Goal: Task Accomplishment & Management: Manage account settings

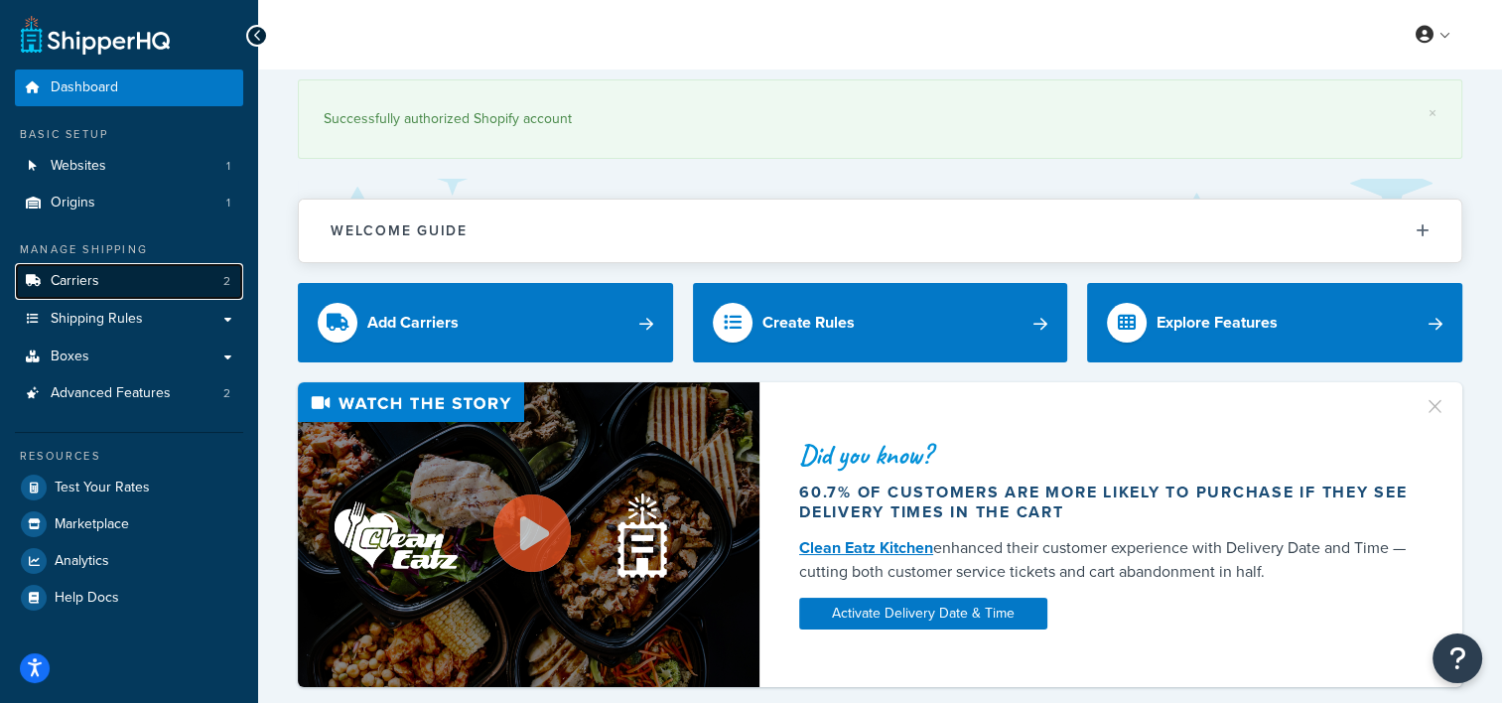
click at [77, 279] on span "Carriers" at bounding box center [75, 281] width 49 height 17
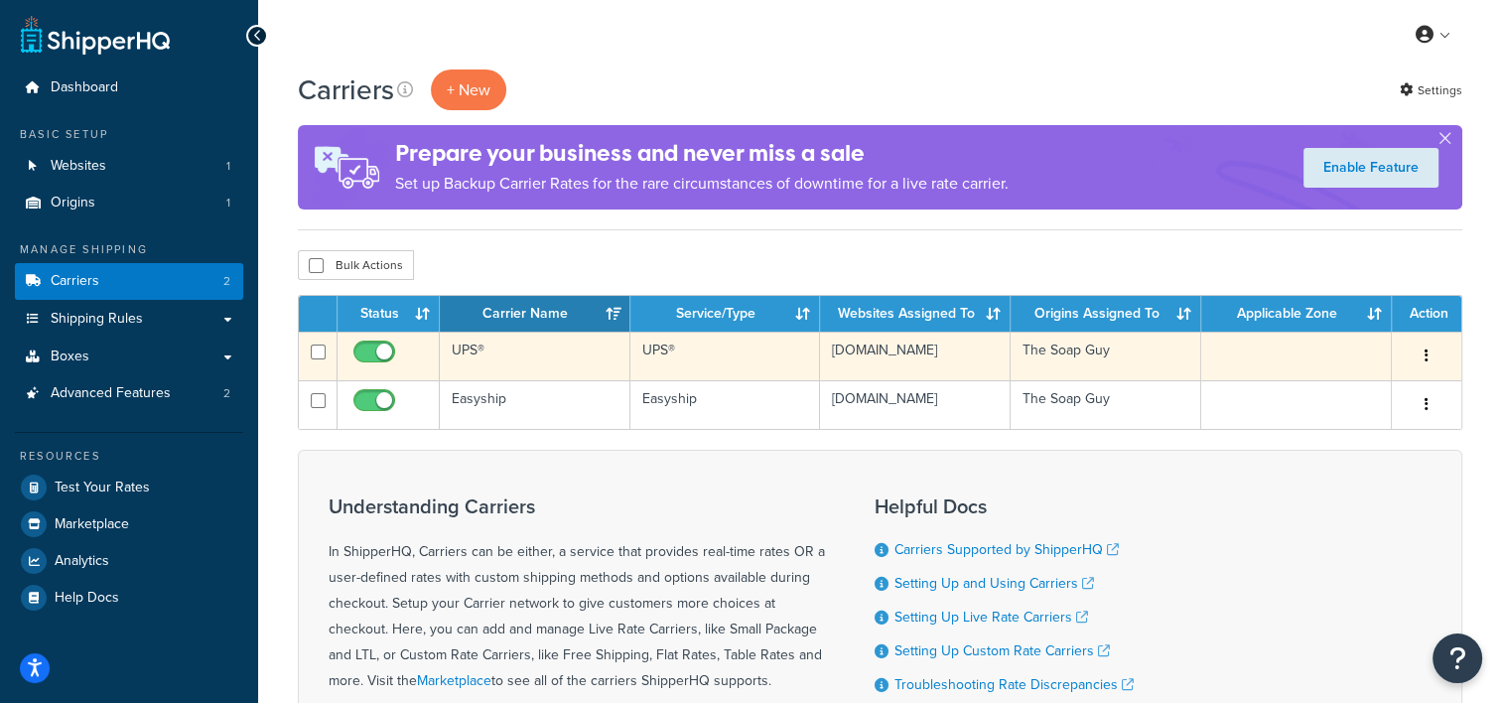
click at [503, 346] on td "UPS®" at bounding box center [535, 356] width 191 height 49
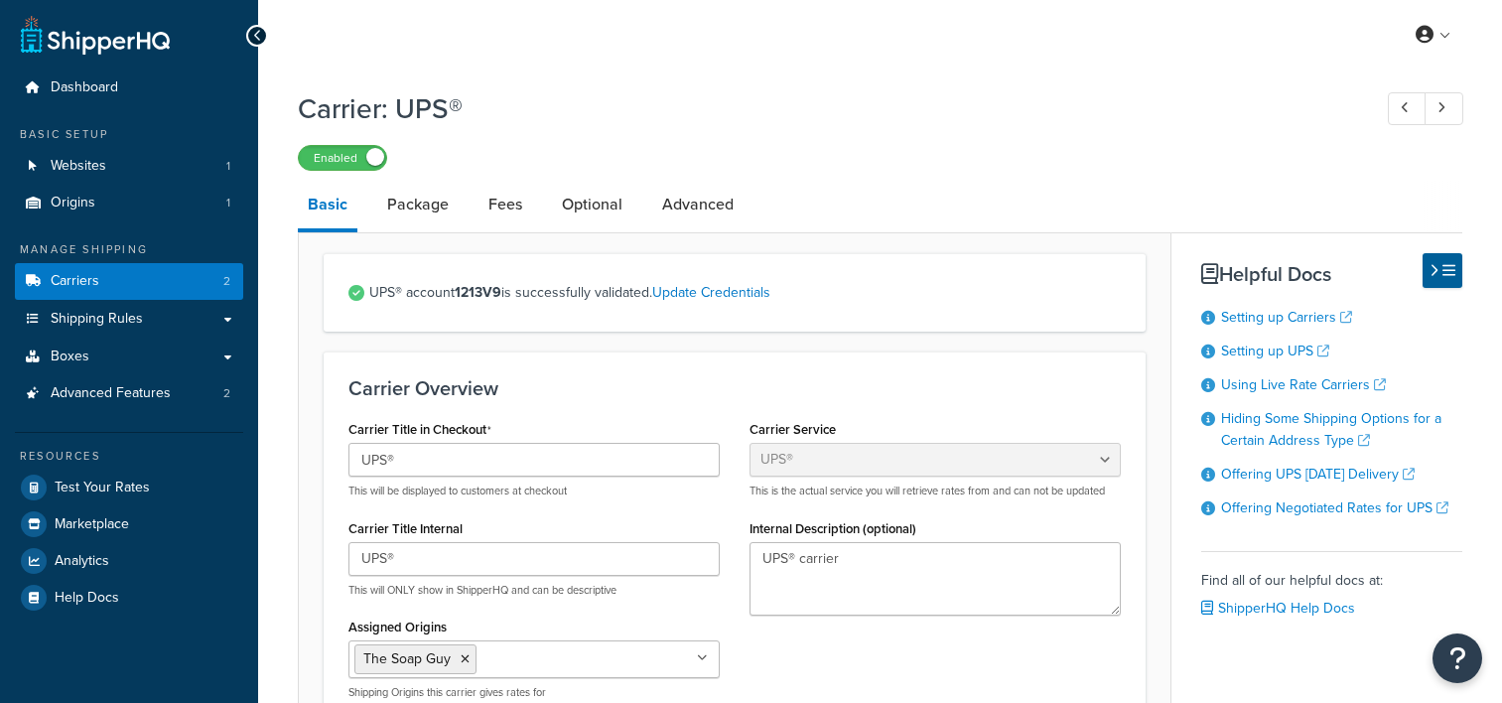
select select "ups"
drag, startPoint x: 429, startPoint y: 229, endPoint x: 629, endPoint y: 195, distance: 203.5
click at [629, 195] on link "Optional" at bounding box center [592, 205] width 80 height 48
select select "business"
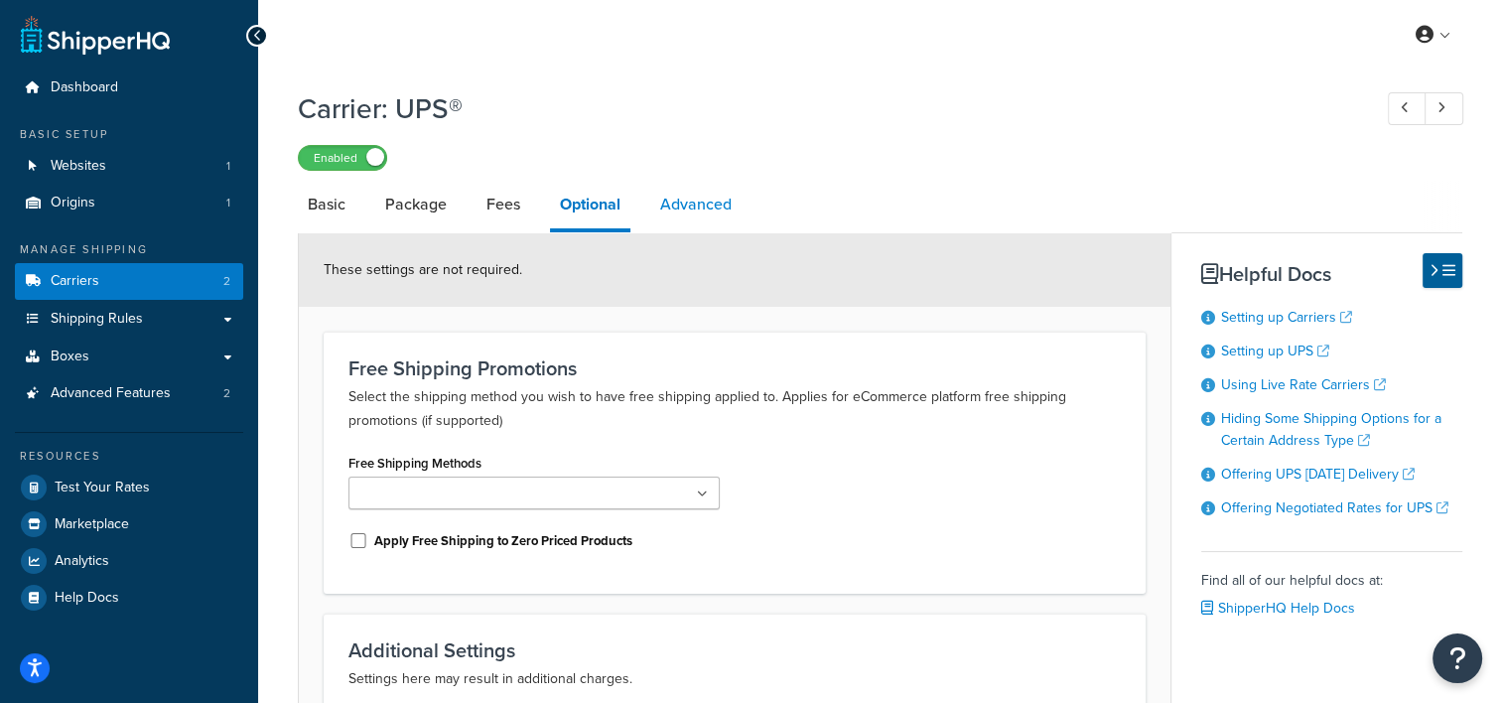
click at [667, 202] on link "Advanced" at bounding box center [695, 205] width 91 height 48
select select "false"
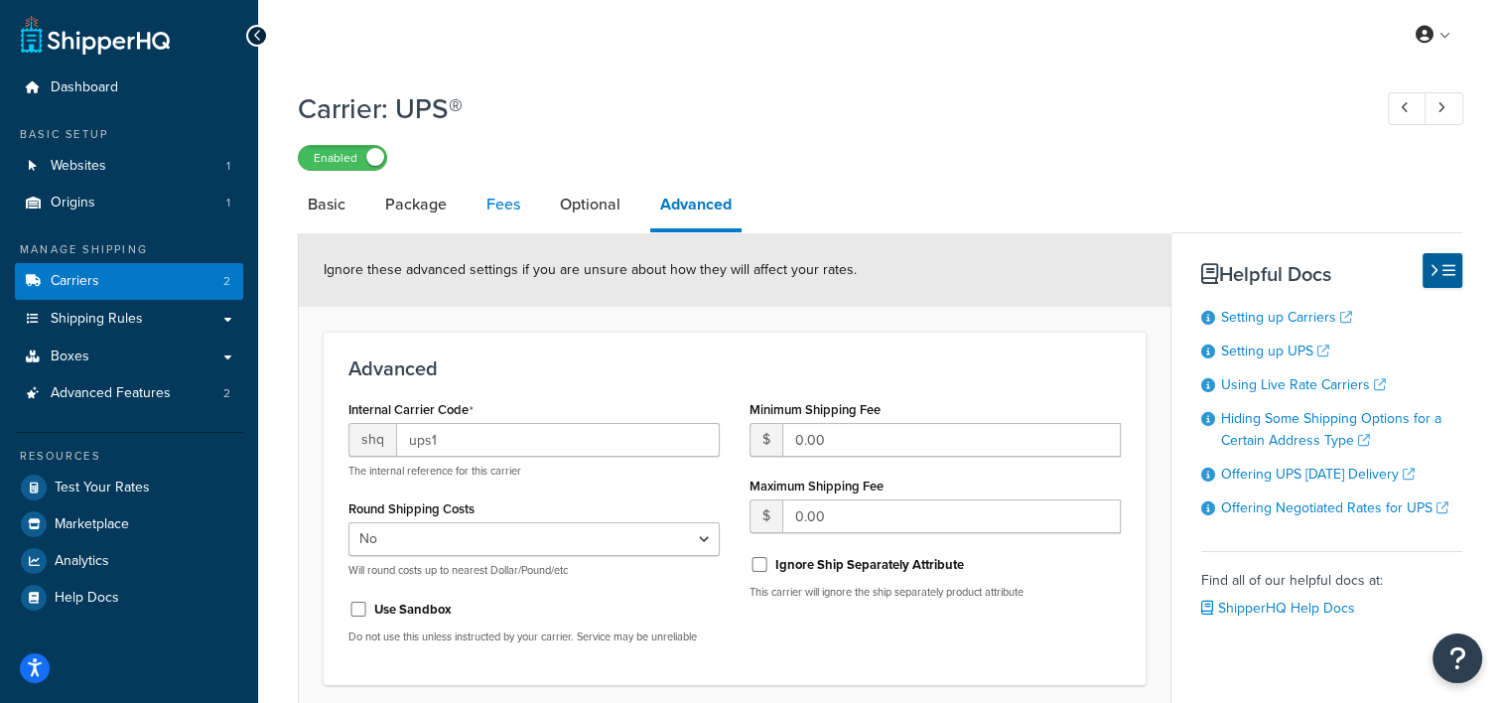
click at [500, 209] on link "Fees" at bounding box center [503, 205] width 54 height 48
select select "AFTER"
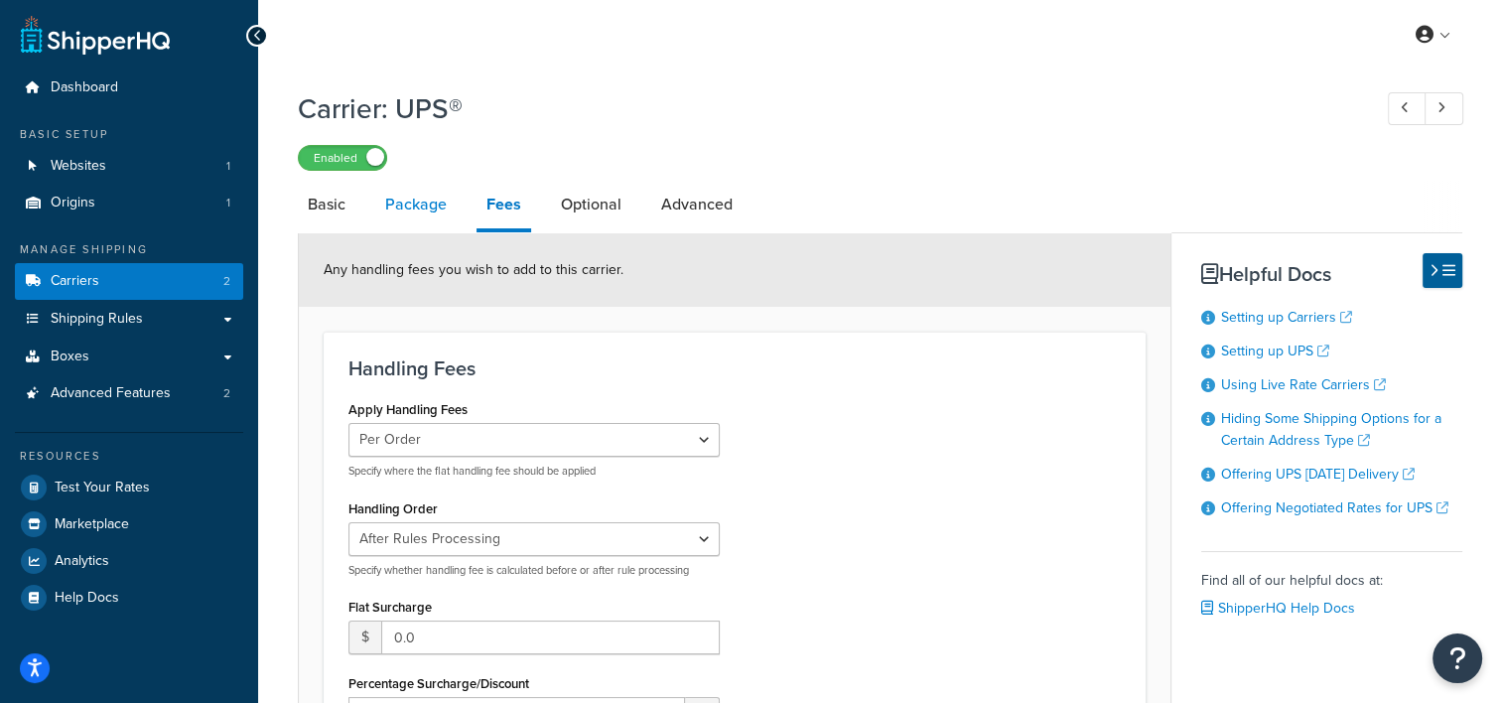
click at [425, 199] on link "Package" at bounding box center [415, 205] width 81 height 48
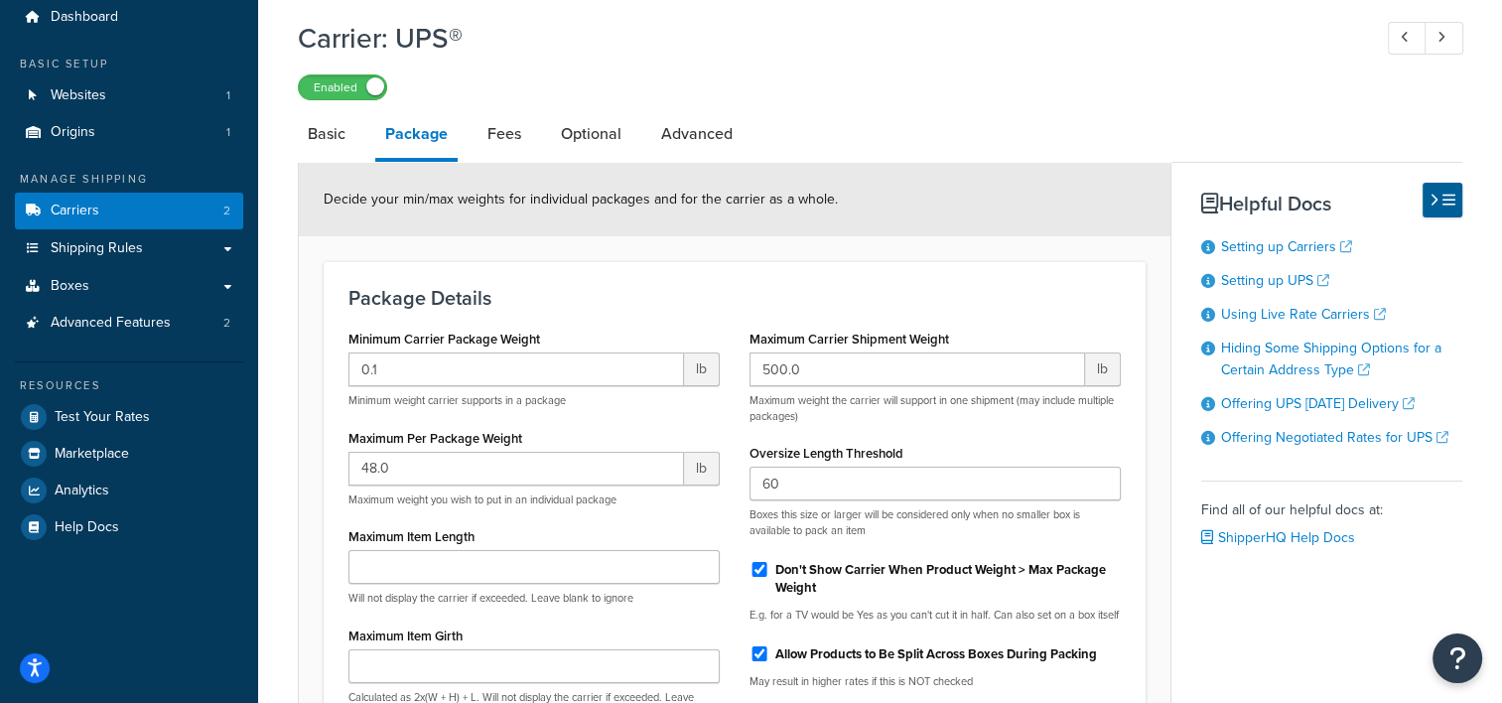
scroll to position [64, 0]
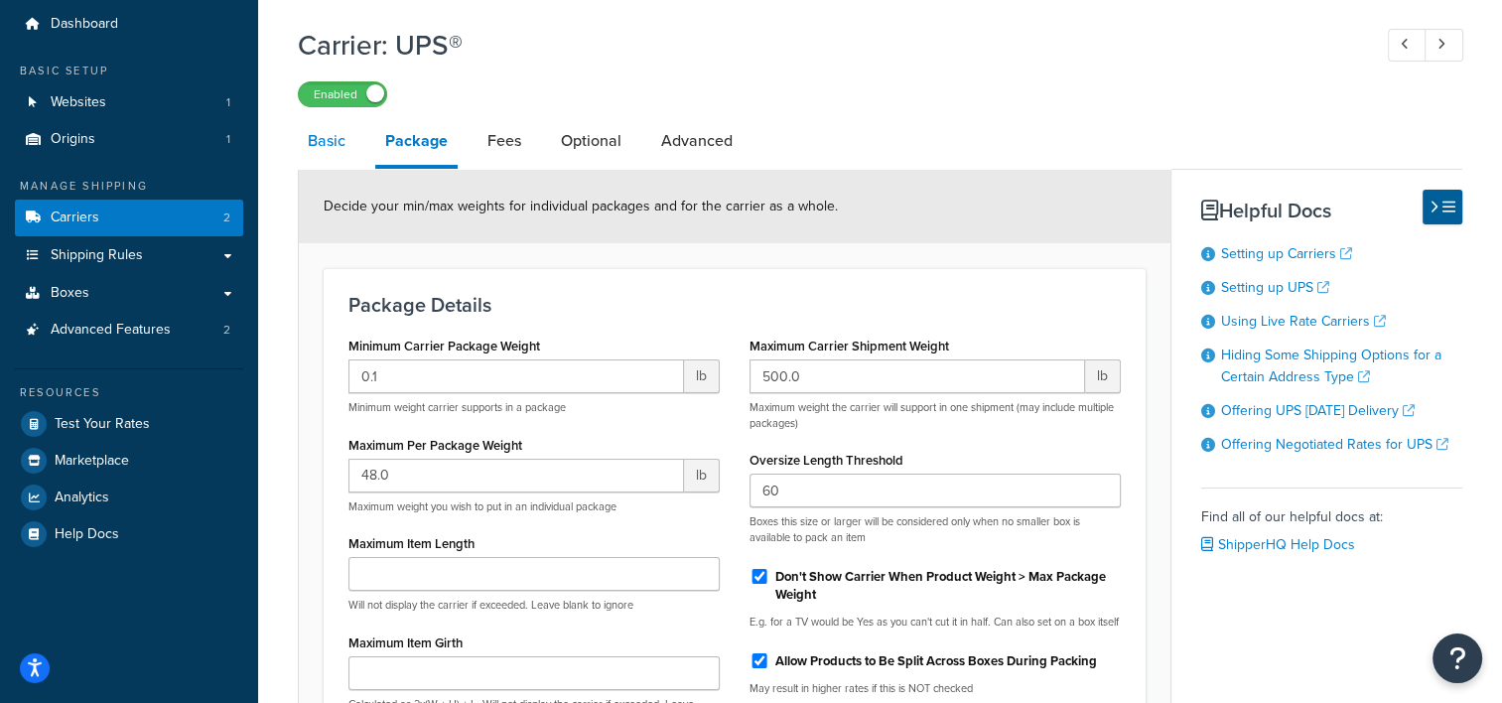
click at [299, 135] on link "Basic" at bounding box center [327, 141] width 58 height 48
select select "ups"
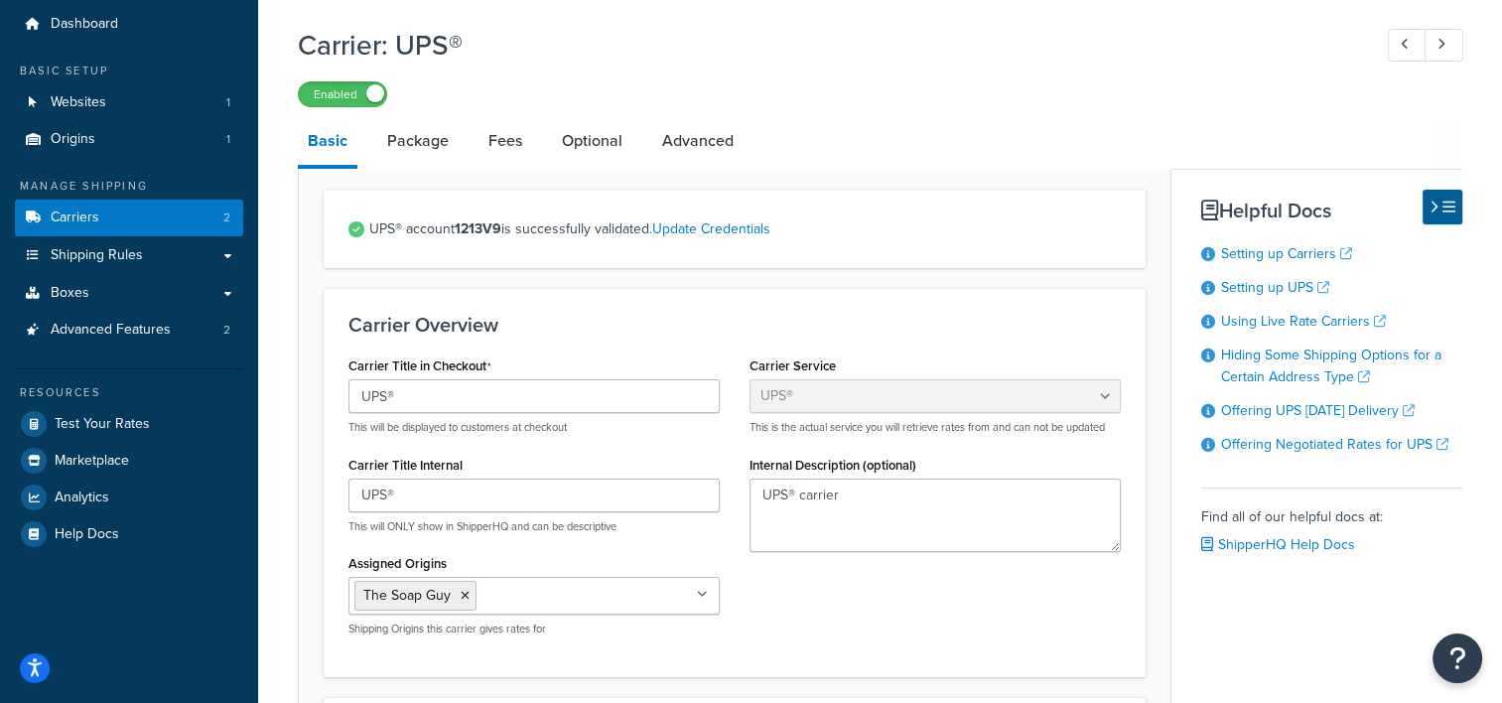
click at [595, 302] on div "Carrier Overview Carrier Title in Checkout UPS® This will be displayed to custo…" at bounding box center [735, 482] width 822 height 388
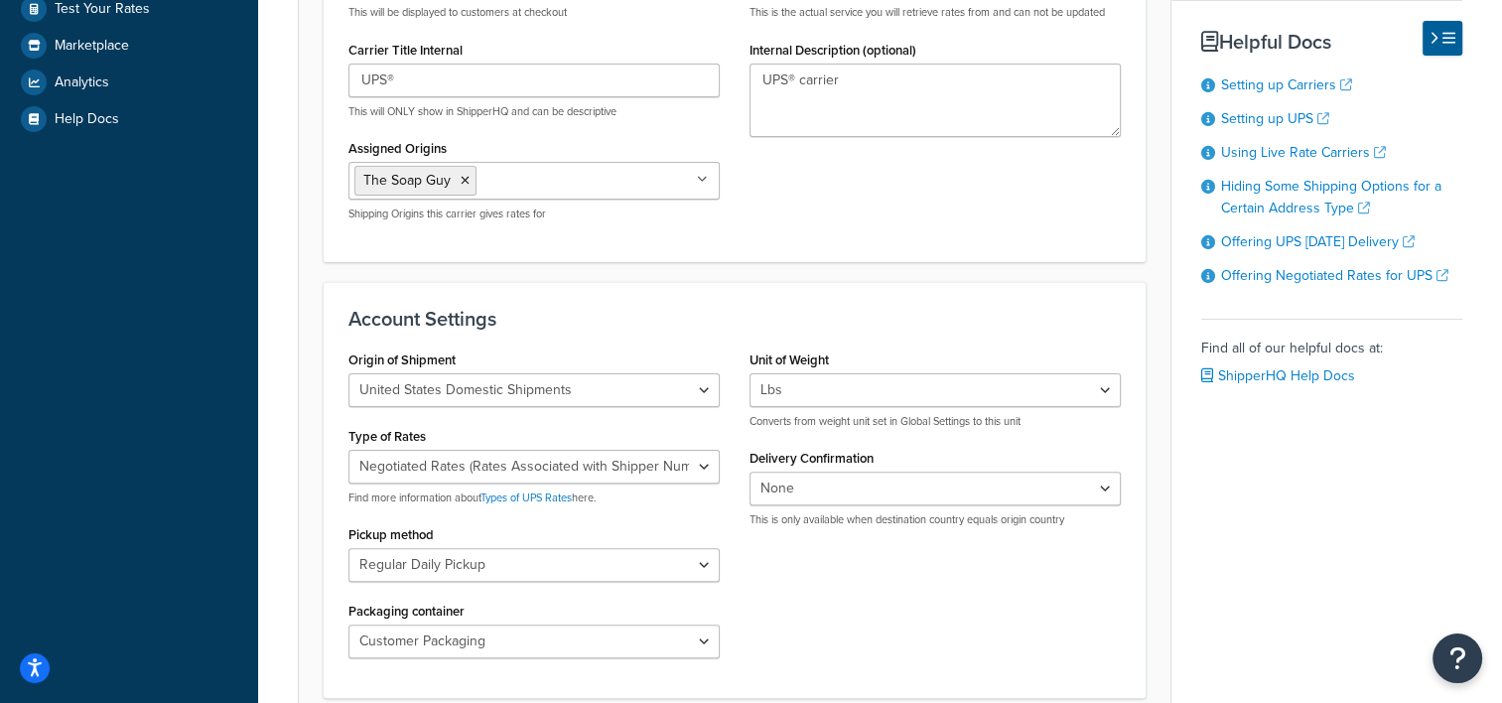
scroll to position [479, 0]
click at [606, 465] on select "Negotiated Rates (Rates Associated with Shipper Number) Daily Rates Retail Rate…" at bounding box center [533, 466] width 371 height 34
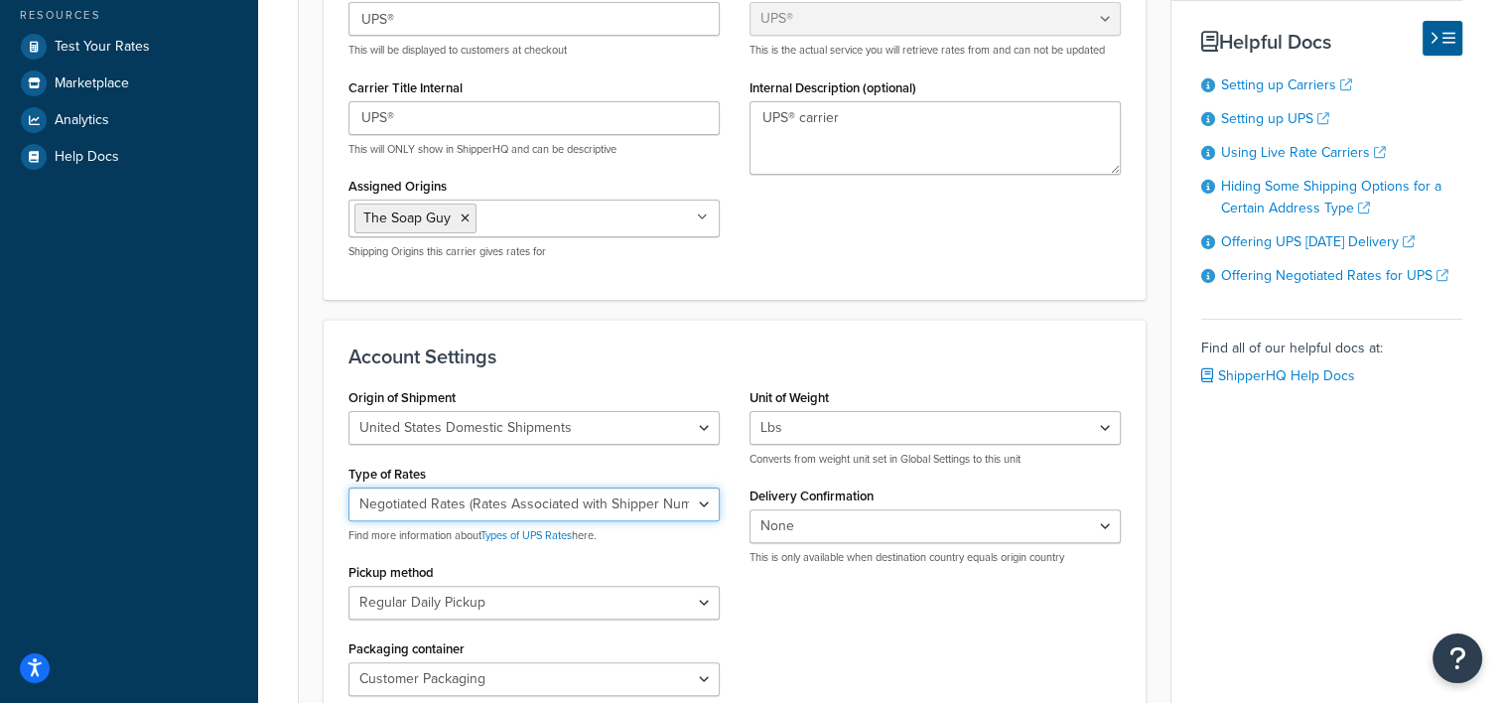
scroll to position [0, 0]
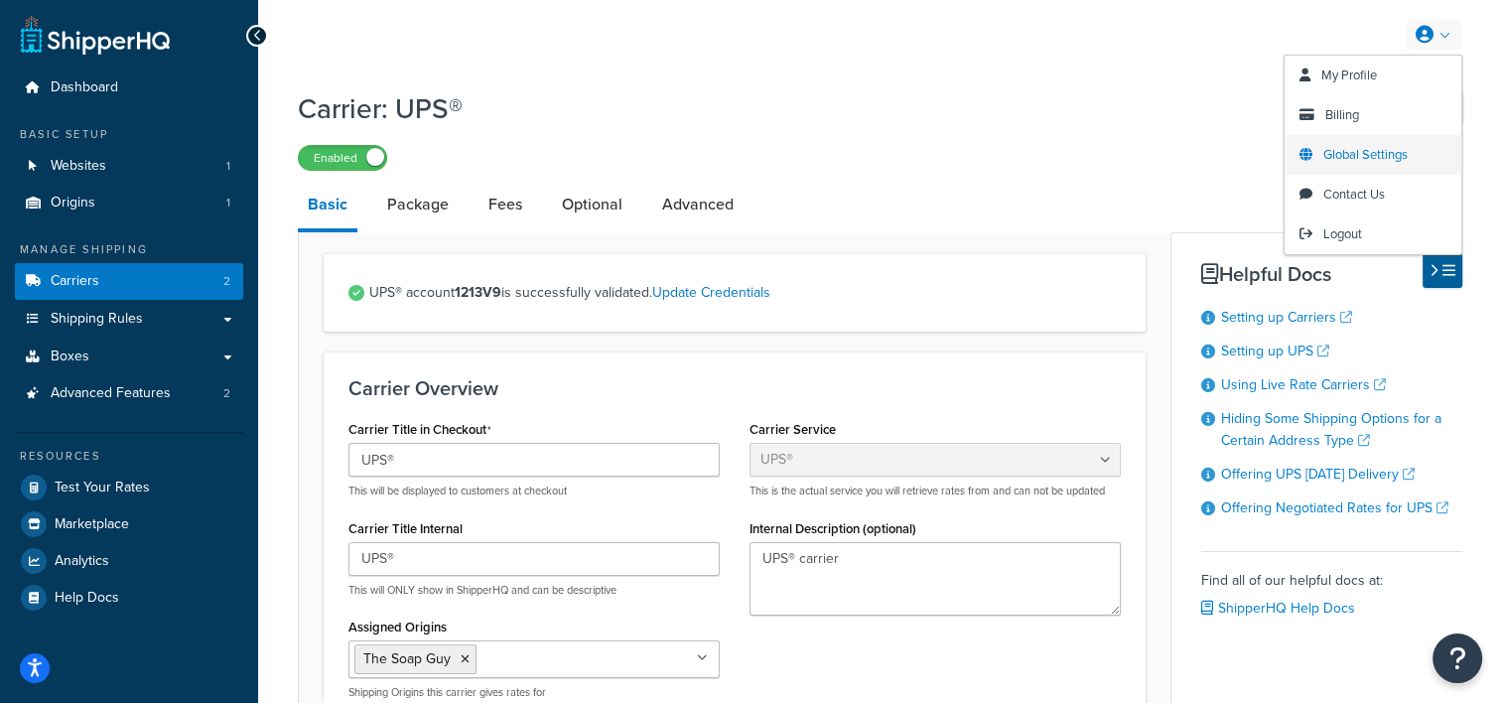
click at [1345, 158] on span "Global Settings" at bounding box center [1365, 154] width 84 height 19
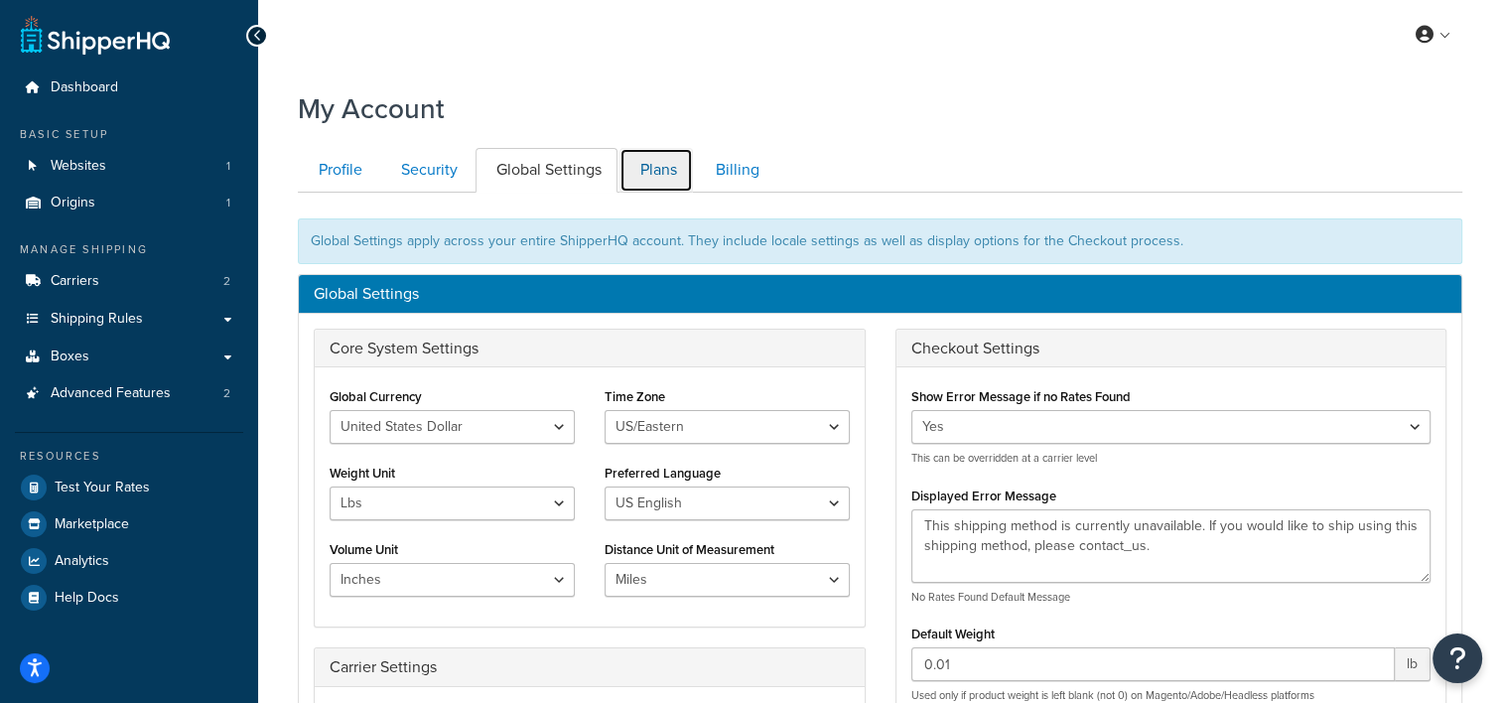
click at [663, 190] on link "Plans" at bounding box center [655, 170] width 73 height 45
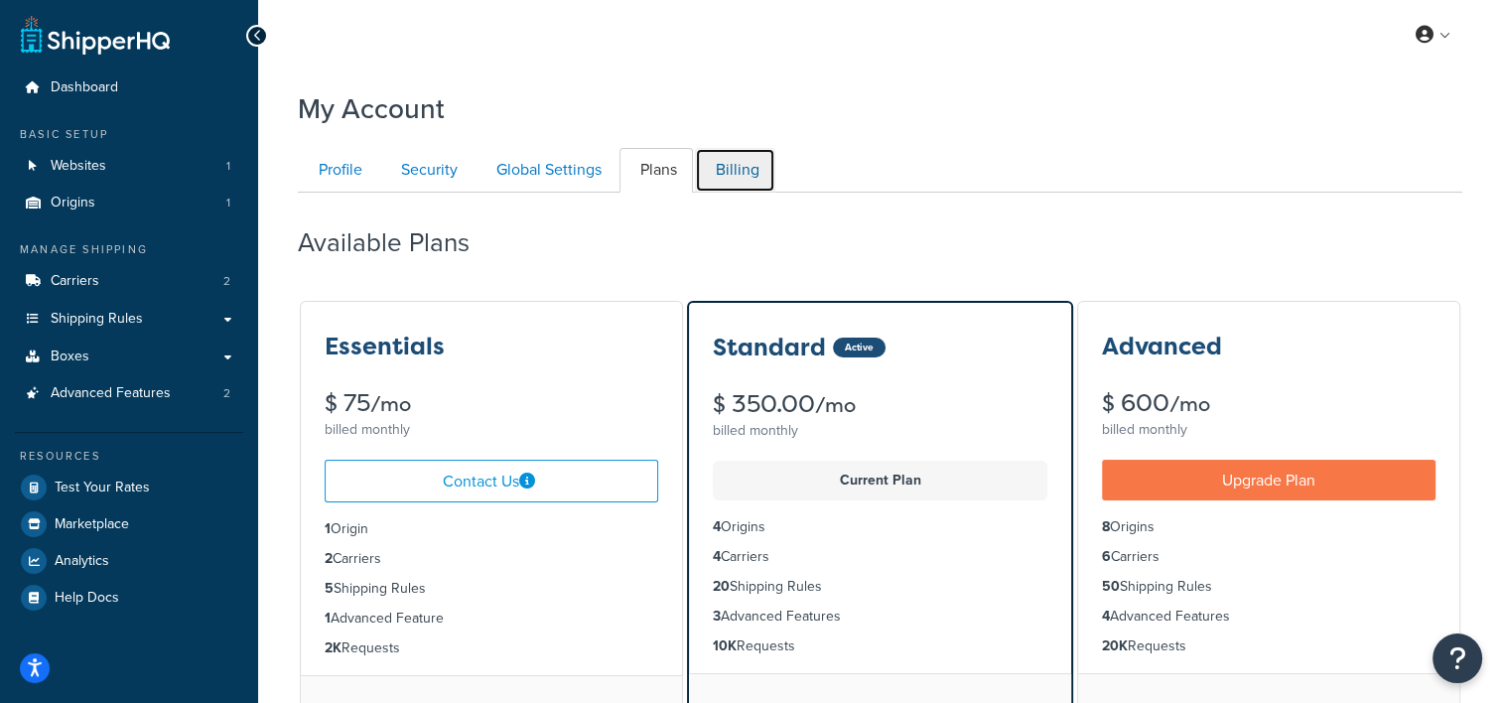
click at [742, 171] on link "Billing" at bounding box center [735, 170] width 80 height 45
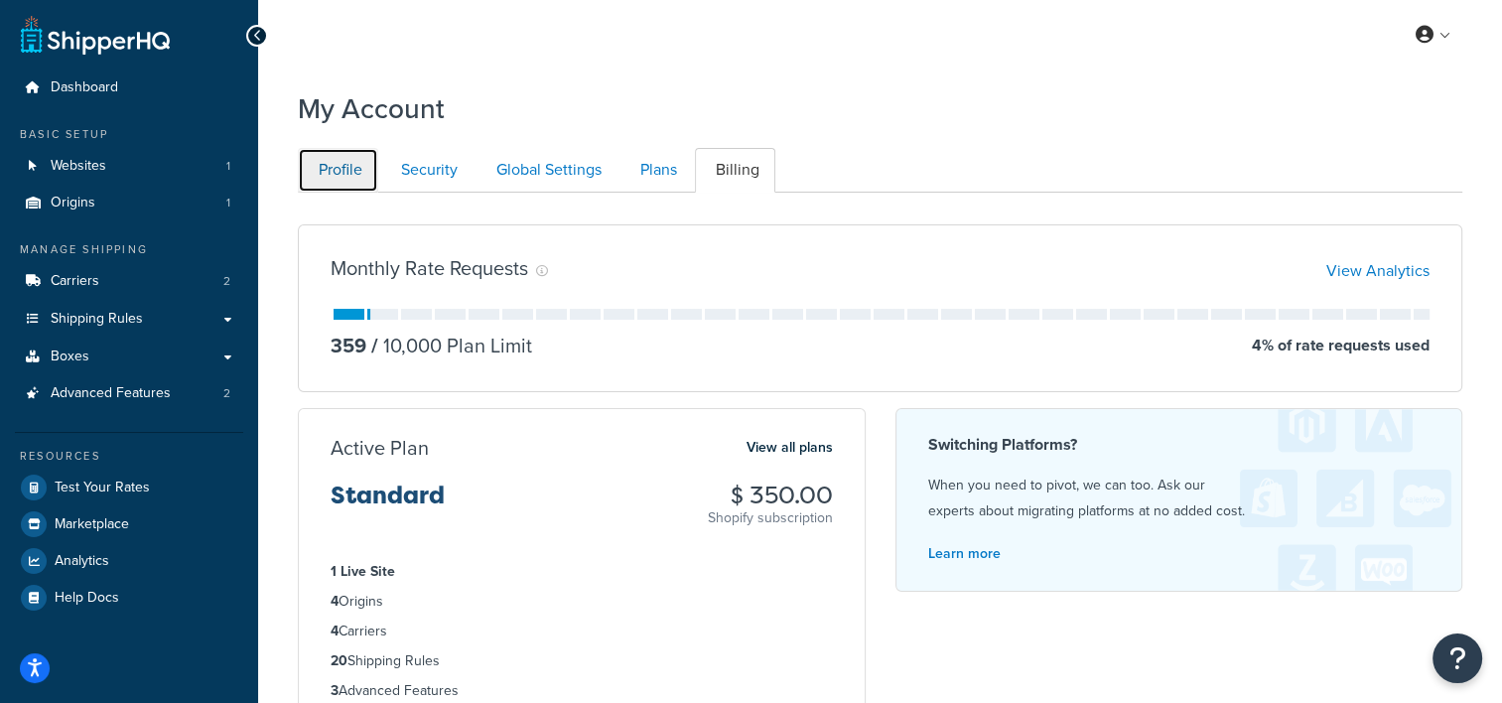
click at [364, 177] on link "Profile" at bounding box center [338, 170] width 80 height 45
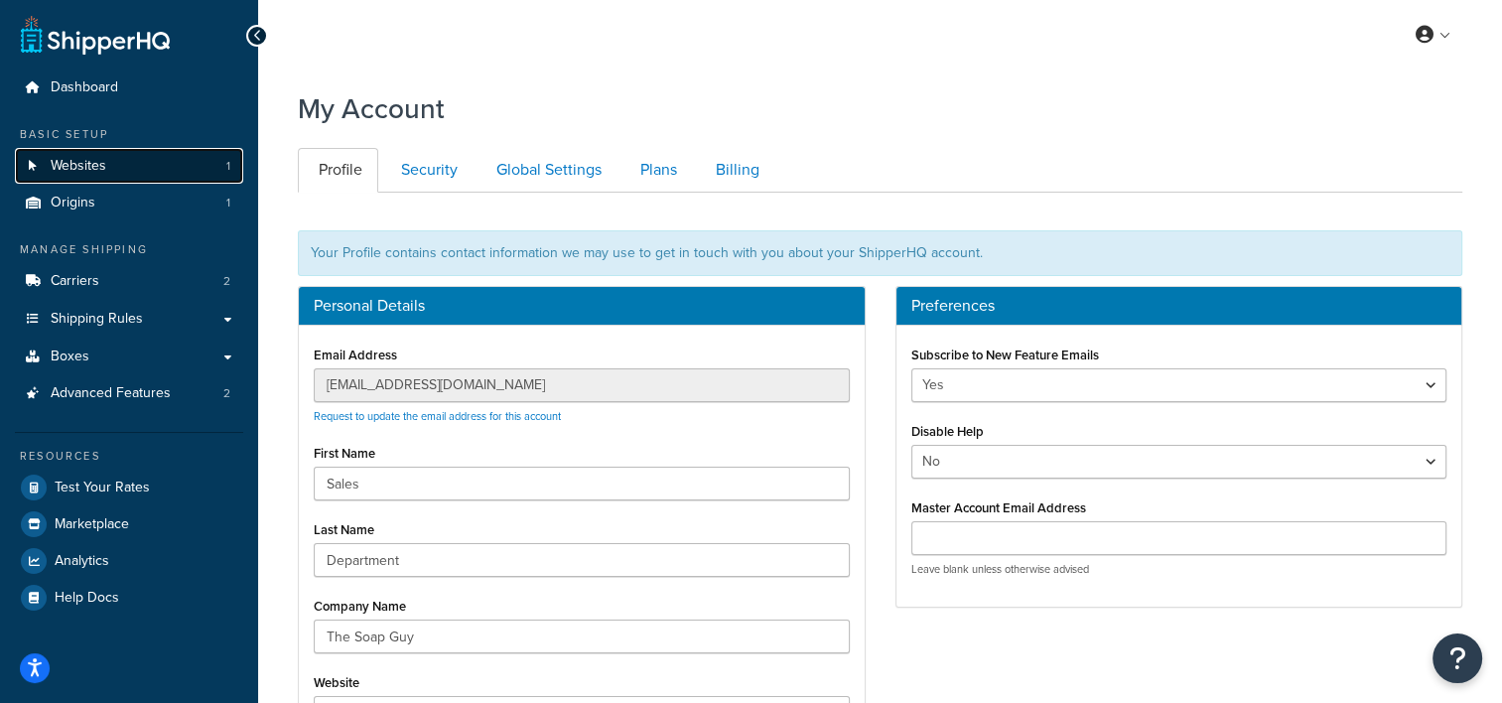
click at [82, 175] on link "Websites 1" at bounding box center [129, 166] width 228 height 37
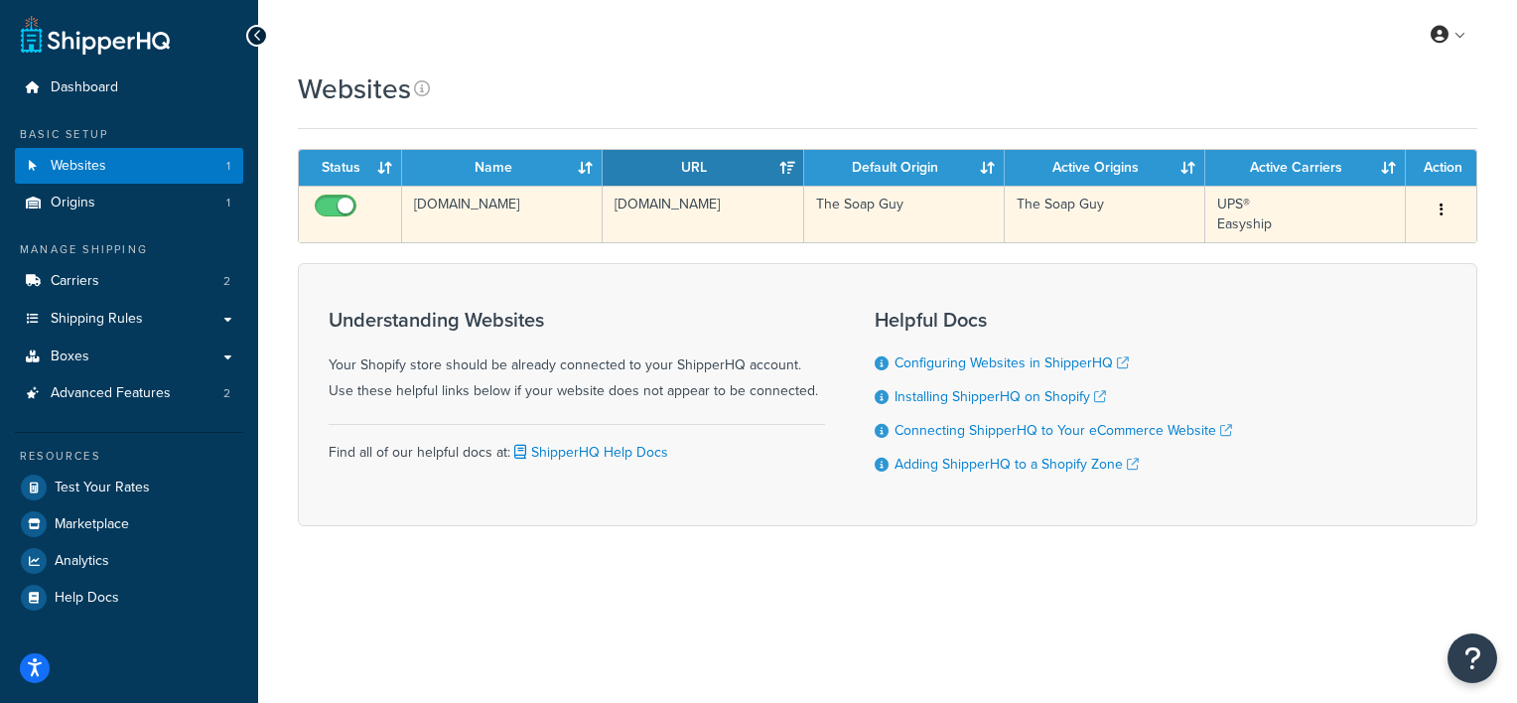
click at [513, 233] on td "[DOMAIN_NAME]" at bounding box center [502, 214] width 200 height 57
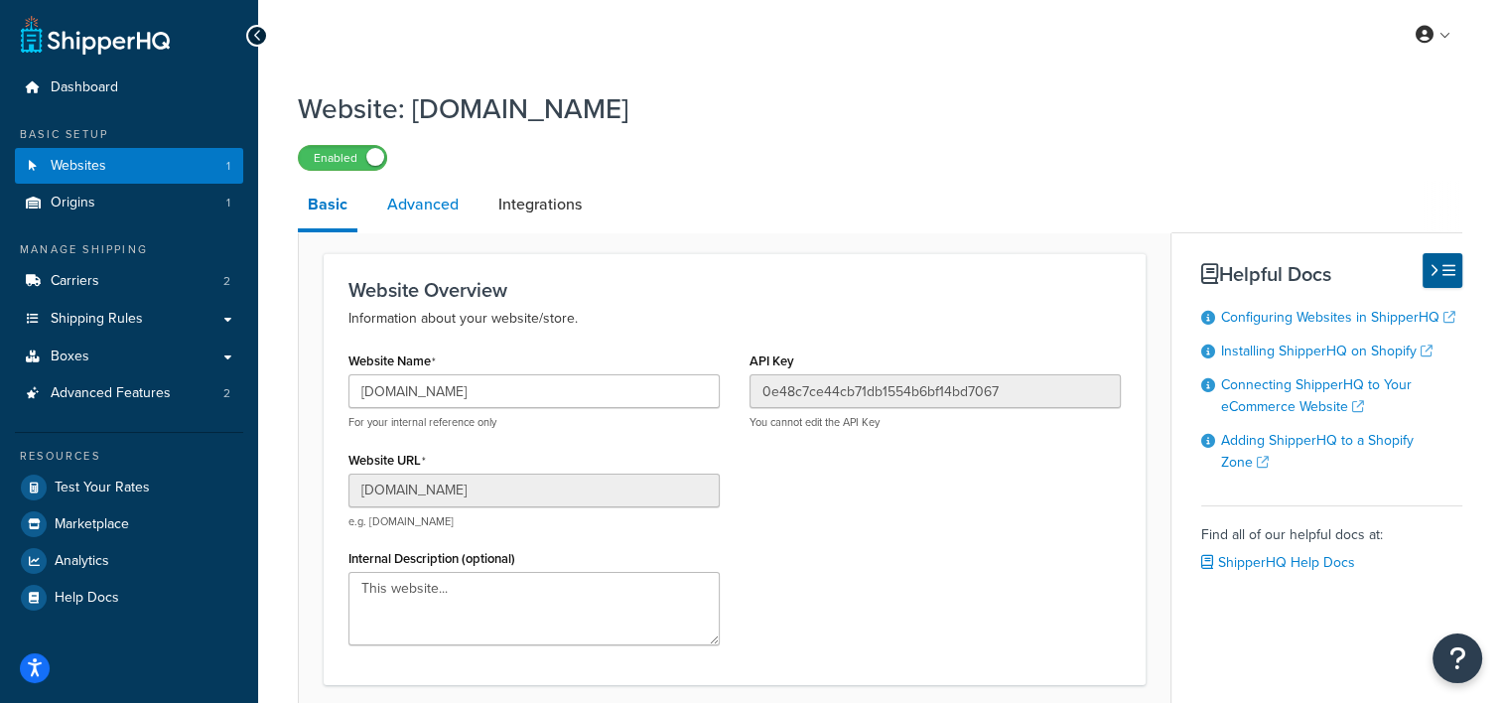
click at [408, 218] on link "Advanced" at bounding box center [422, 205] width 91 height 48
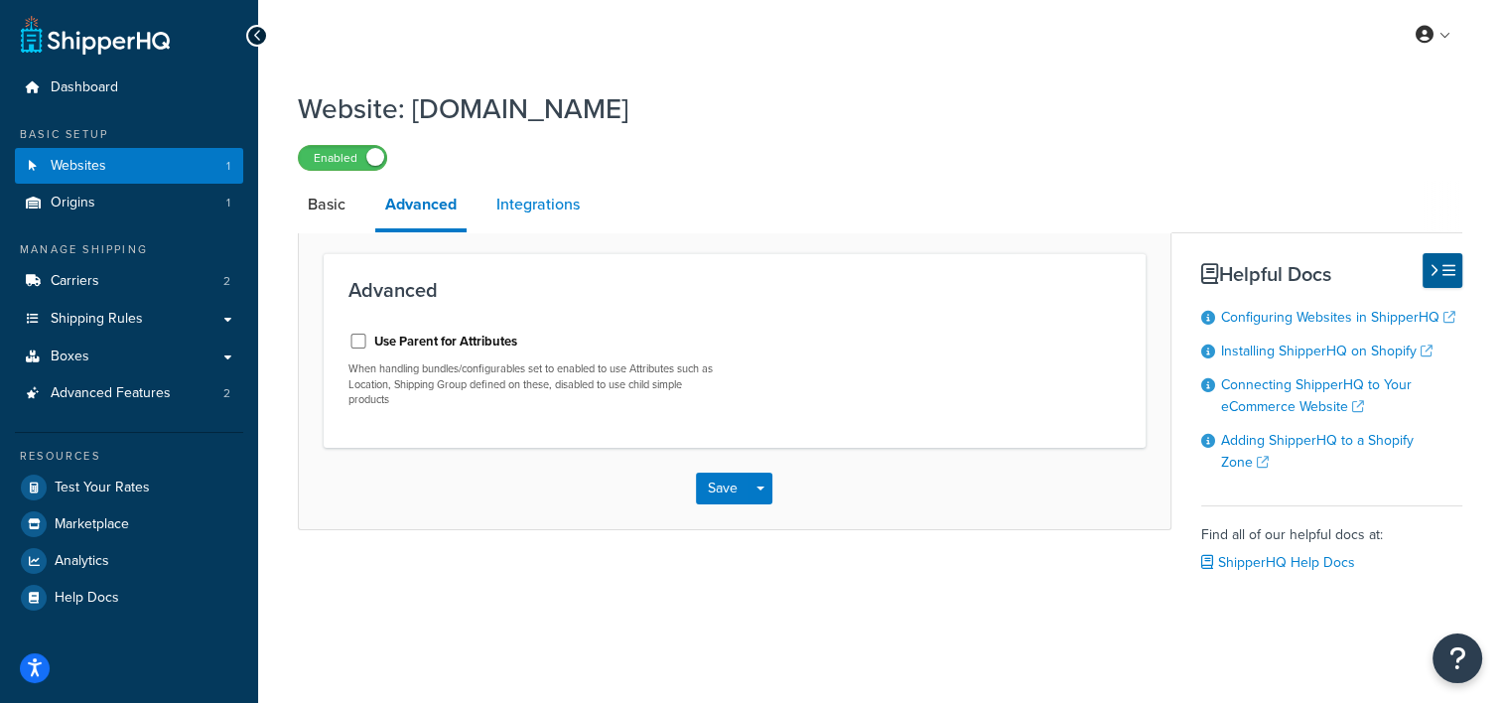
click at [522, 217] on link "Integrations" at bounding box center [537, 205] width 103 height 48
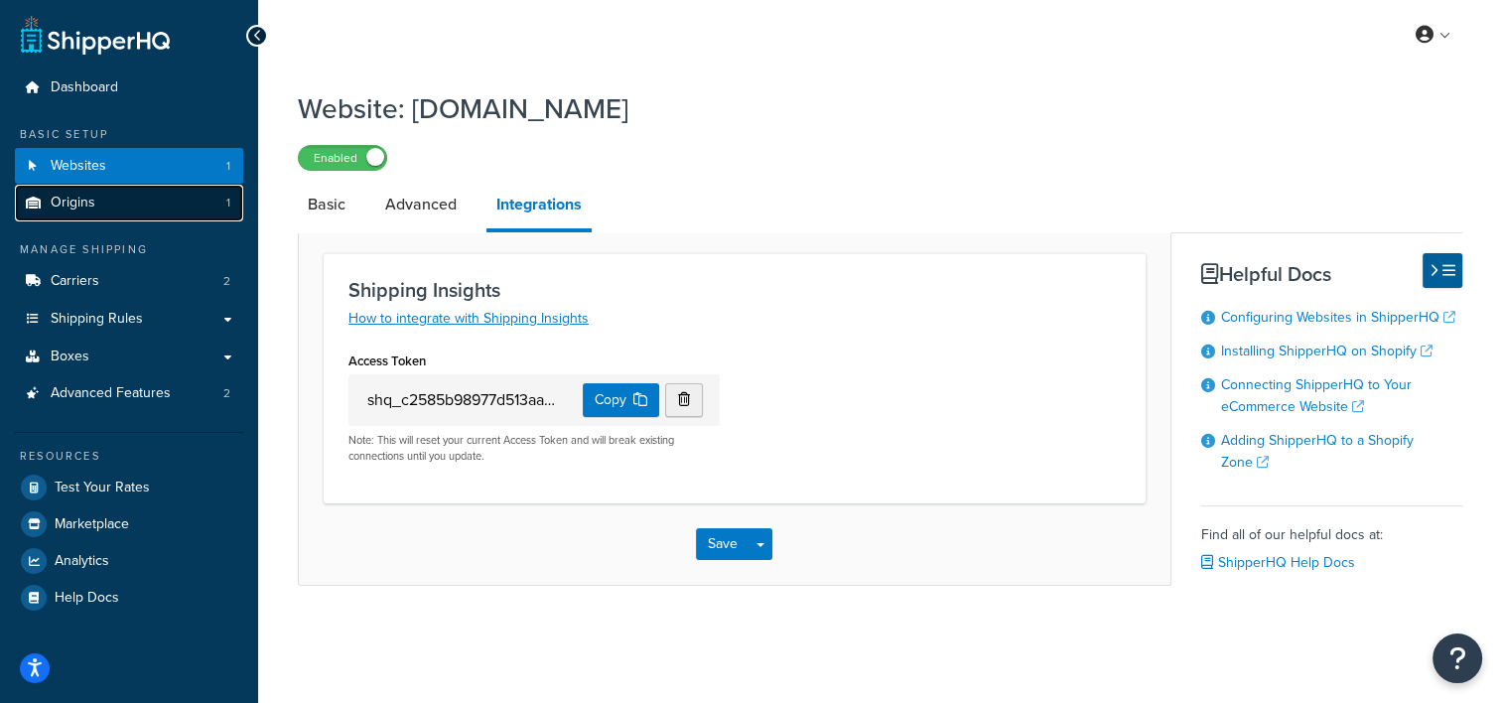
click at [133, 215] on link "Origins 1" at bounding box center [129, 203] width 228 height 37
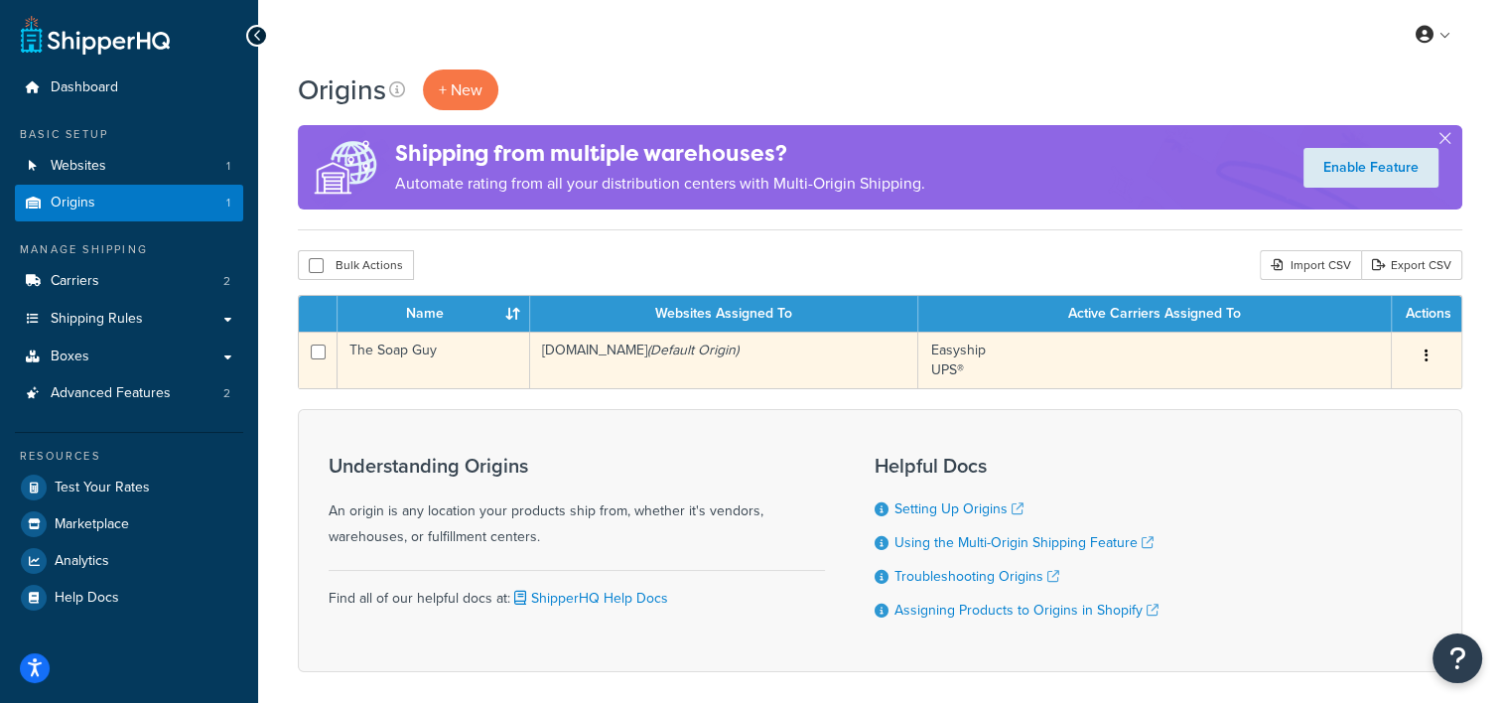
click at [453, 346] on td "The Soap Guy" at bounding box center [433, 360] width 193 height 57
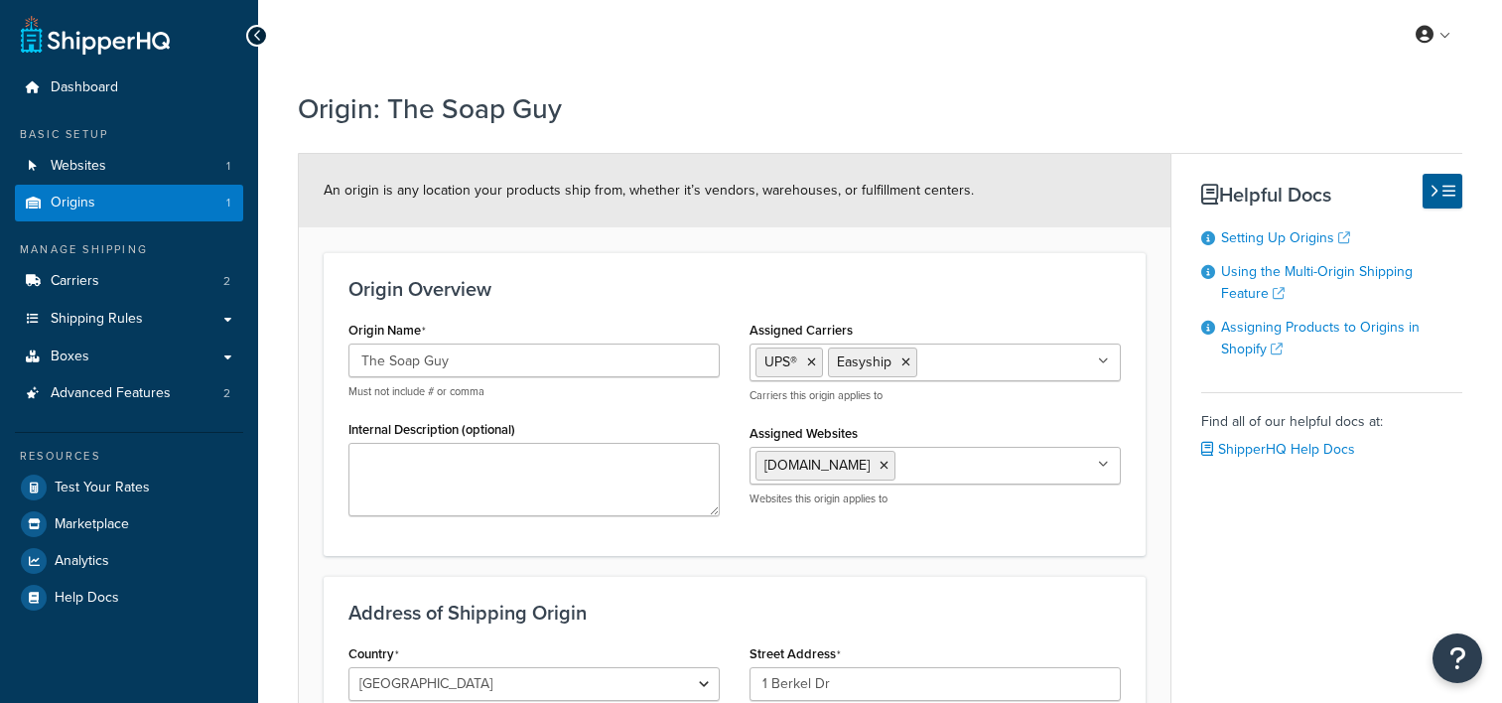
select select "14"
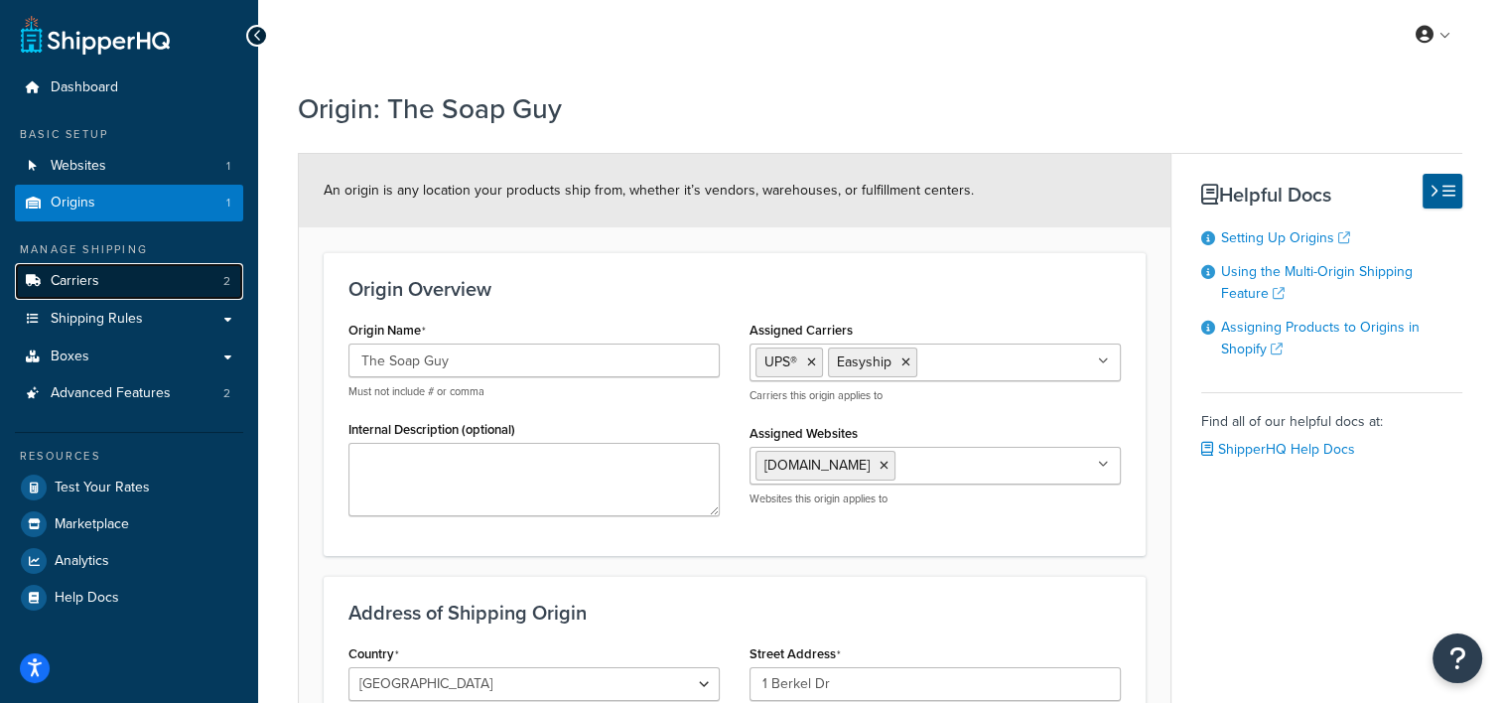
click at [105, 297] on link "Carriers 2" at bounding box center [129, 281] width 228 height 37
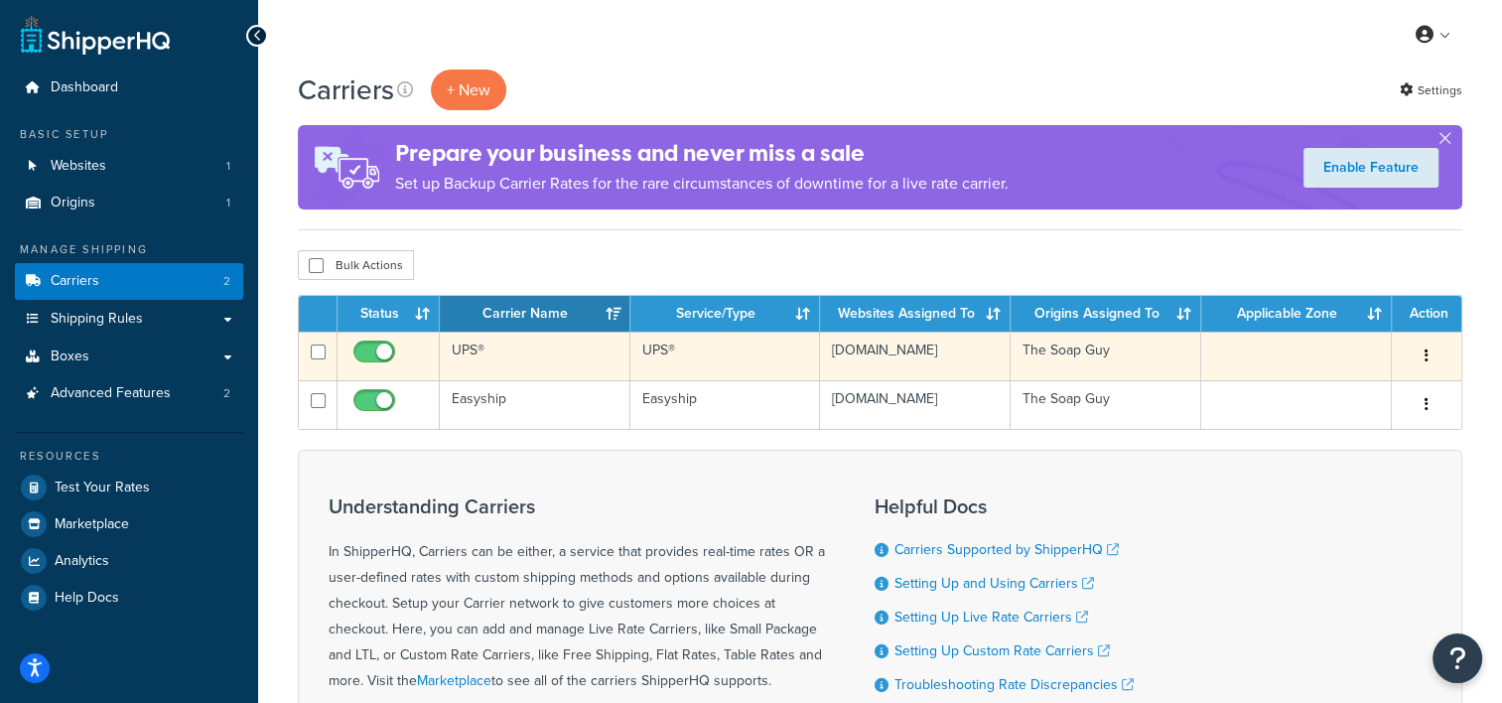
click at [527, 358] on td "UPS®" at bounding box center [535, 356] width 191 height 49
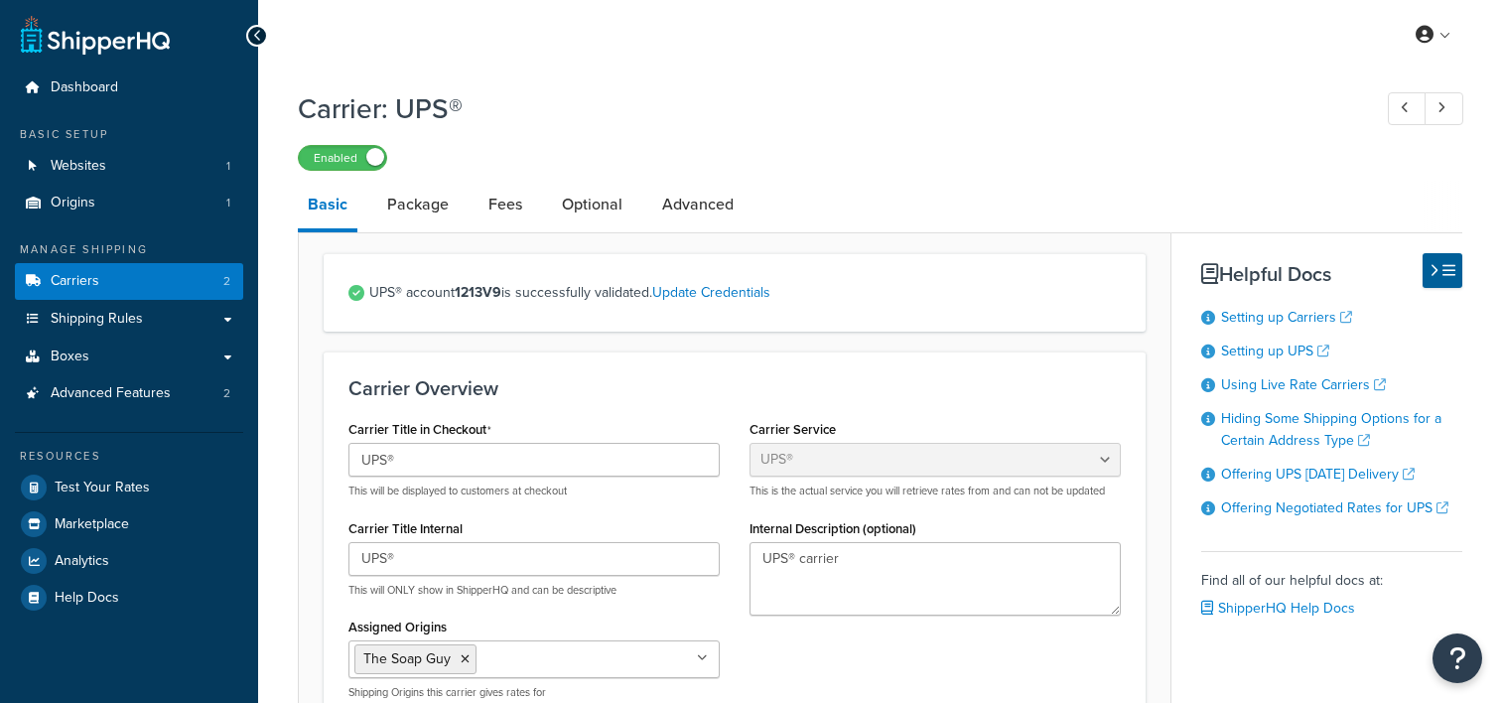
select select "ups"
click at [568, 207] on link "Optional" at bounding box center [592, 205] width 80 height 48
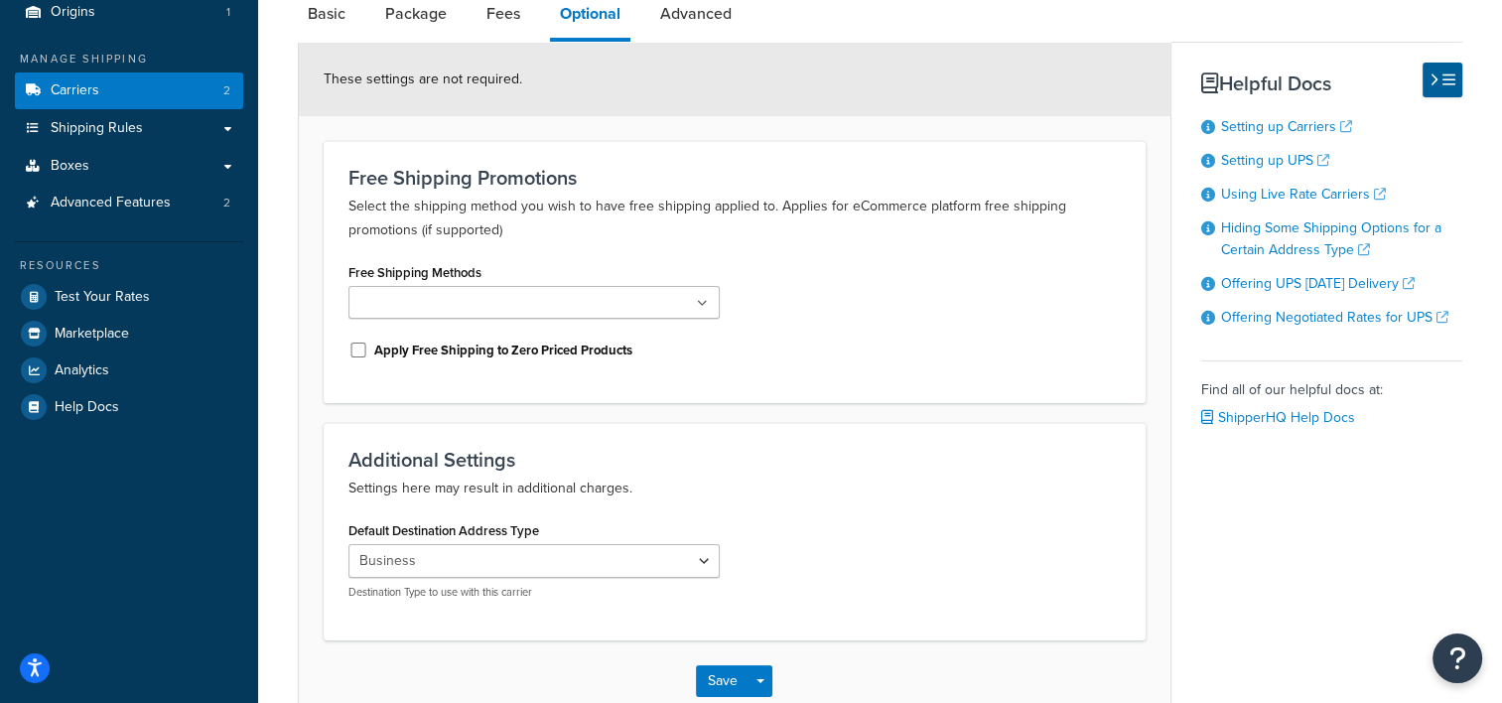
scroll to position [274, 0]
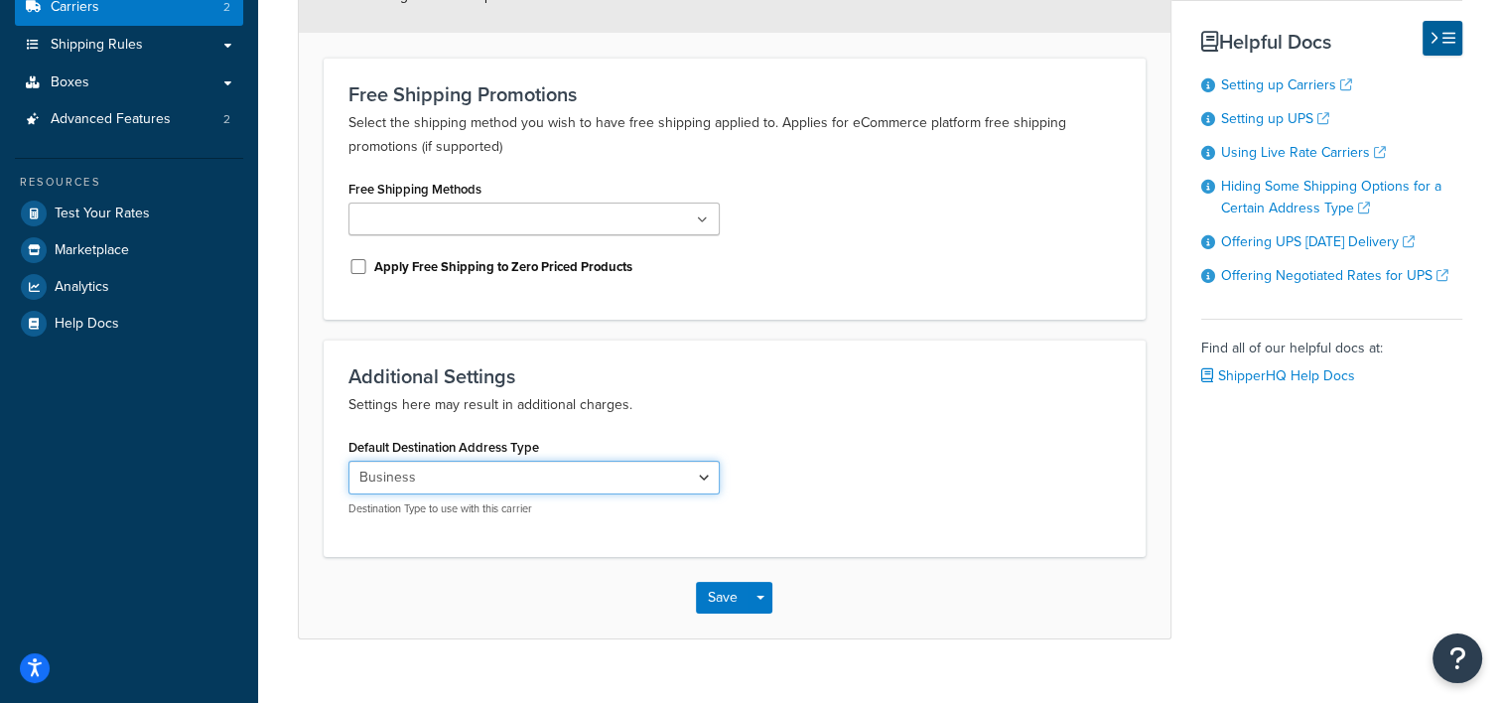
click at [695, 484] on select "Residential Business" at bounding box center [533, 478] width 371 height 34
select select "residential"
click at [348, 461] on select "Residential Business" at bounding box center [533, 478] width 371 height 34
